Goal: Find specific page/section: Find specific page/section

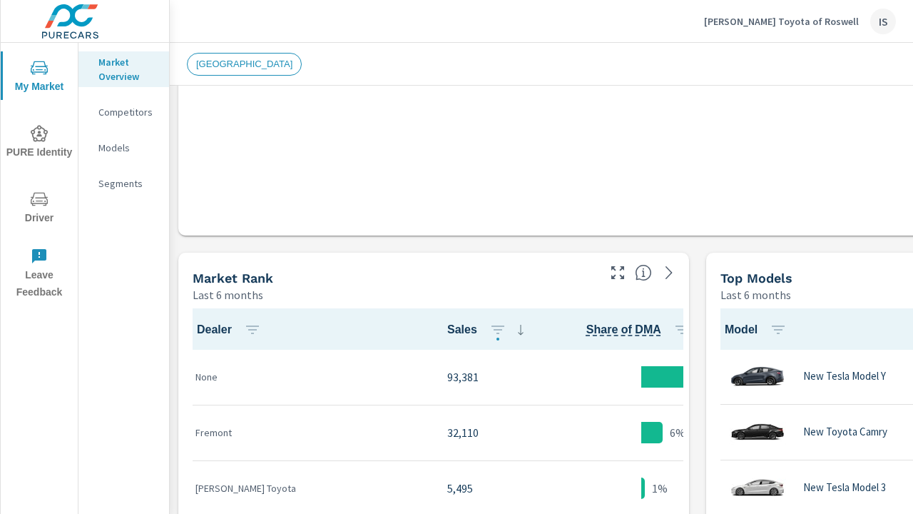
scroll to position [1, 0]
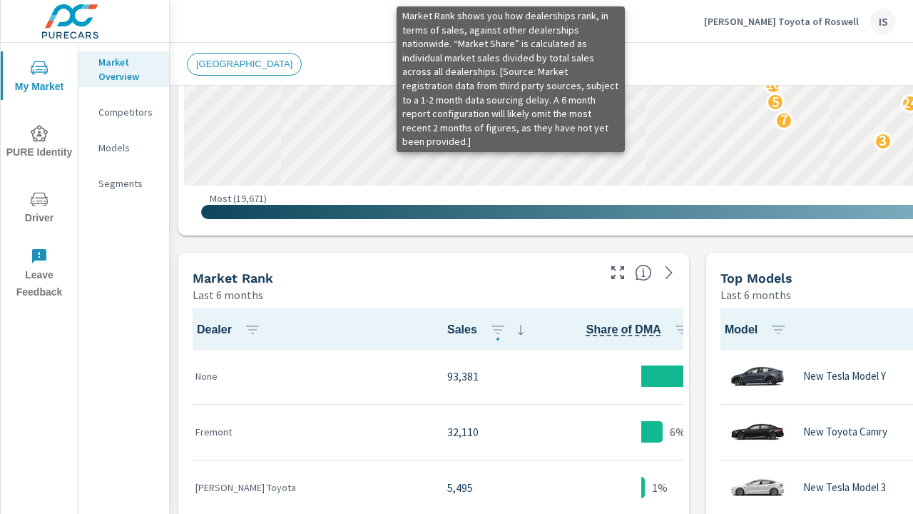
scroll to position [744, 0]
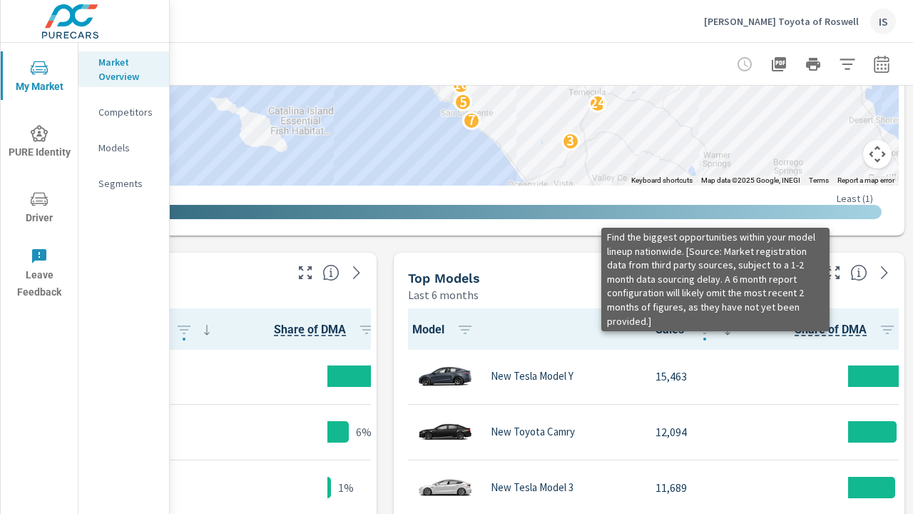
scroll to position [1013, 323]
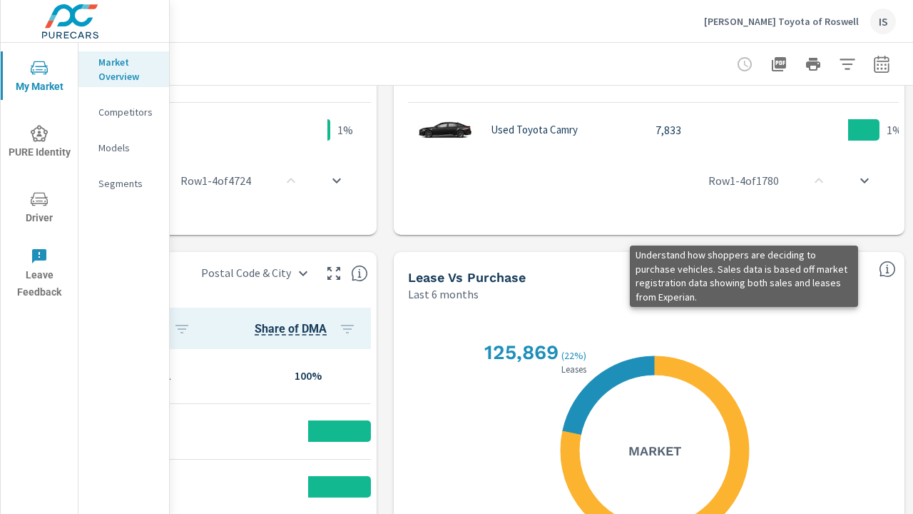
click at [772, 64] on icon "button" at bounding box center [779, 64] width 14 height 14
